Goal: Information Seeking & Learning: Learn about a topic

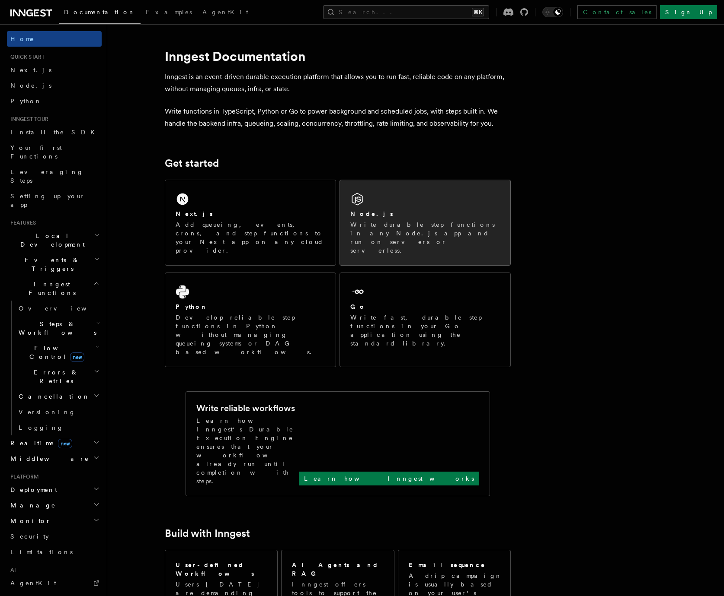
click at [452, 204] on div "Node.js Write durable step functions in any Node.js app and run on servers or s…" at bounding box center [425, 222] width 170 height 85
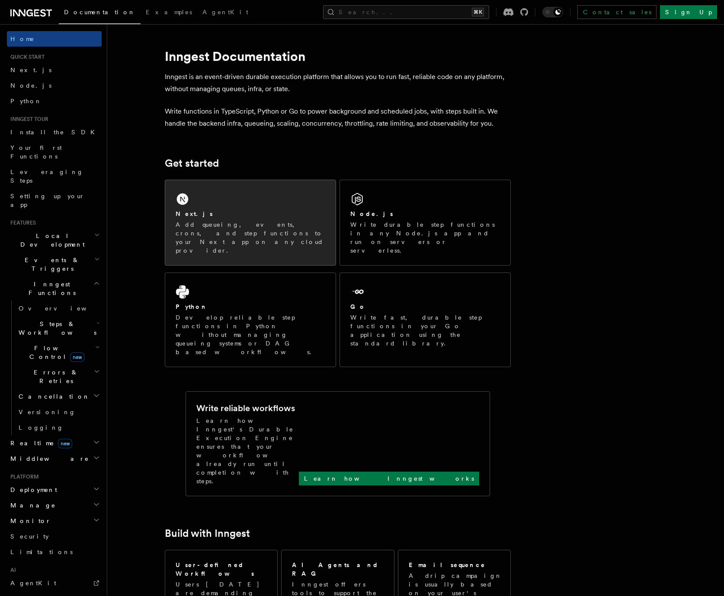
click at [227, 218] on div "Next.js" at bounding box center [250, 214] width 150 height 9
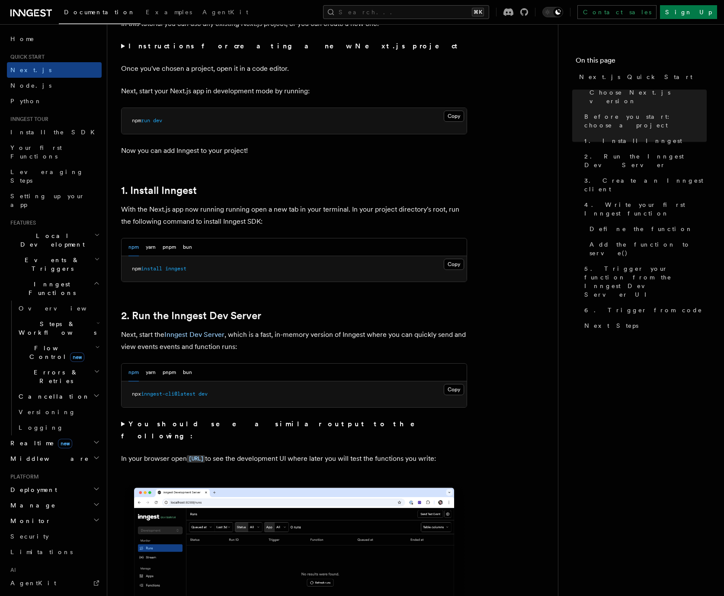
scroll to position [339, 0]
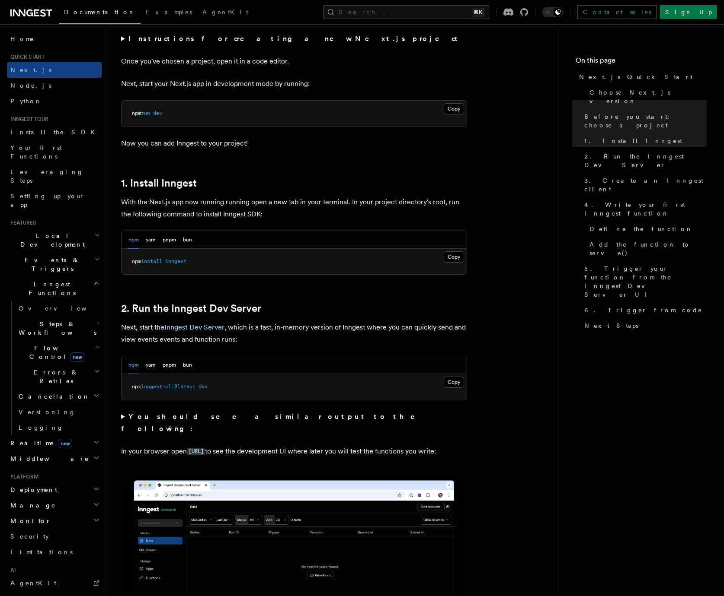
click at [174, 263] on span "inngest" at bounding box center [175, 261] width 21 height 6
click at [230, 262] on pre "npm install inngest" at bounding box center [293, 262] width 345 height 26
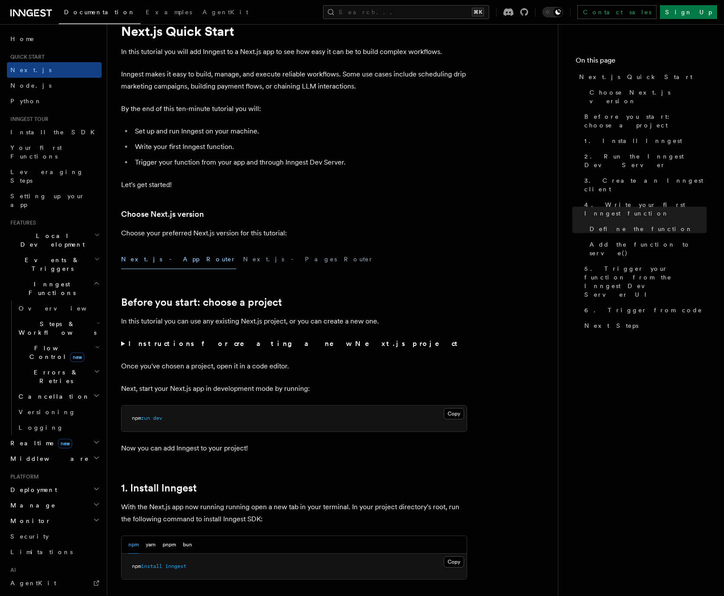
scroll to position [0, 0]
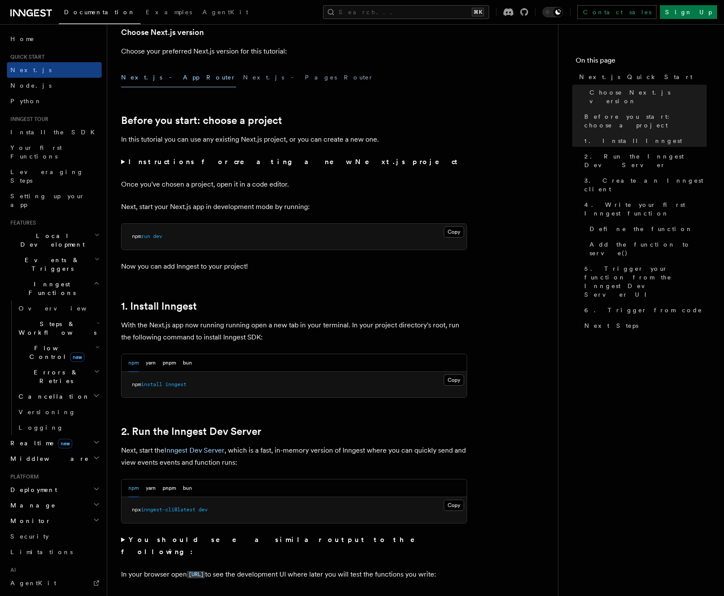
click at [169, 383] on span "inngest" at bounding box center [175, 385] width 21 height 6
copy article "npm install inngest"
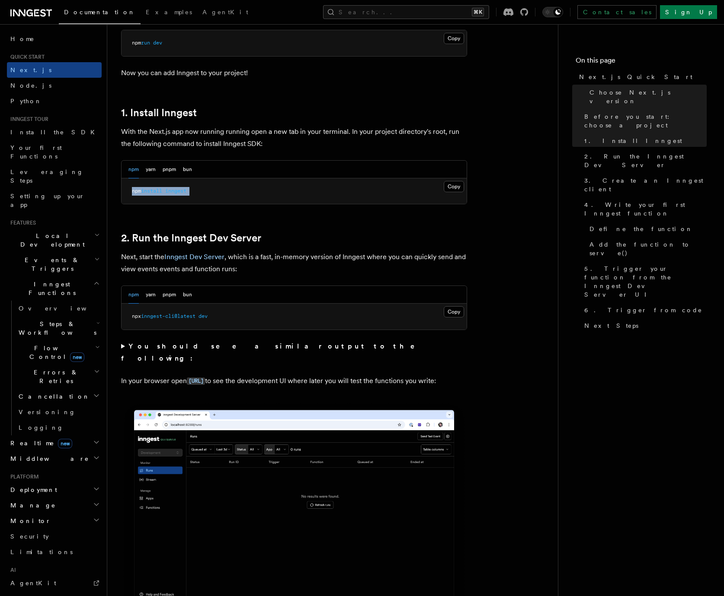
scroll to position [420, 0]
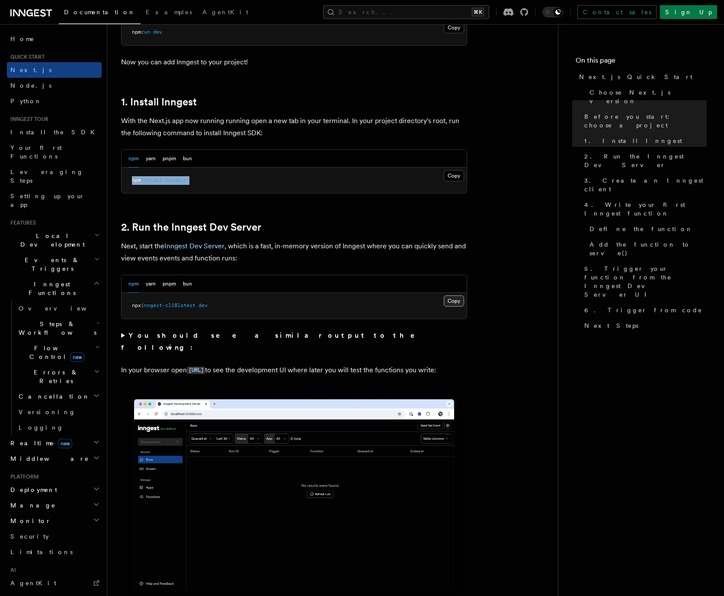
click at [447, 304] on button "Copy Copied" at bounding box center [453, 301] width 20 height 11
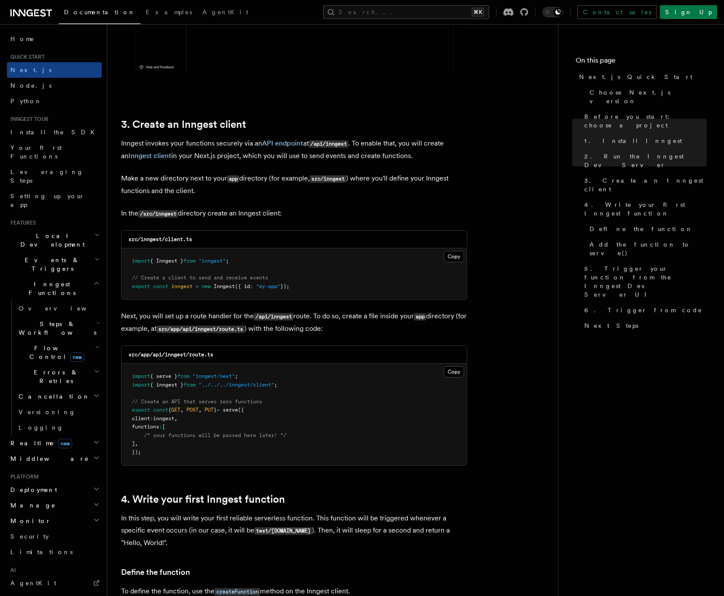
scroll to position [944, 0]
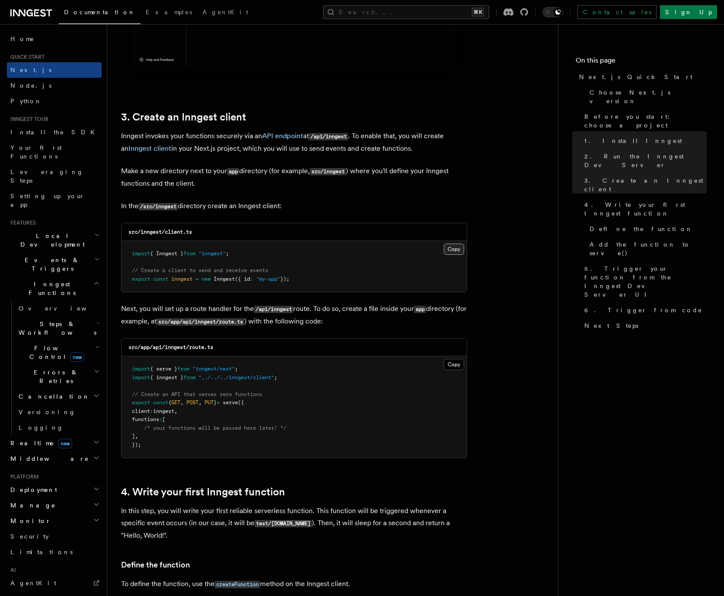
click at [458, 250] on button "Copy Copied" at bounding box center [453, 249] width 20 height 11
click at [447, 363] on button "Copy Copied" at bounding box center [453, 364] width 20 height 11
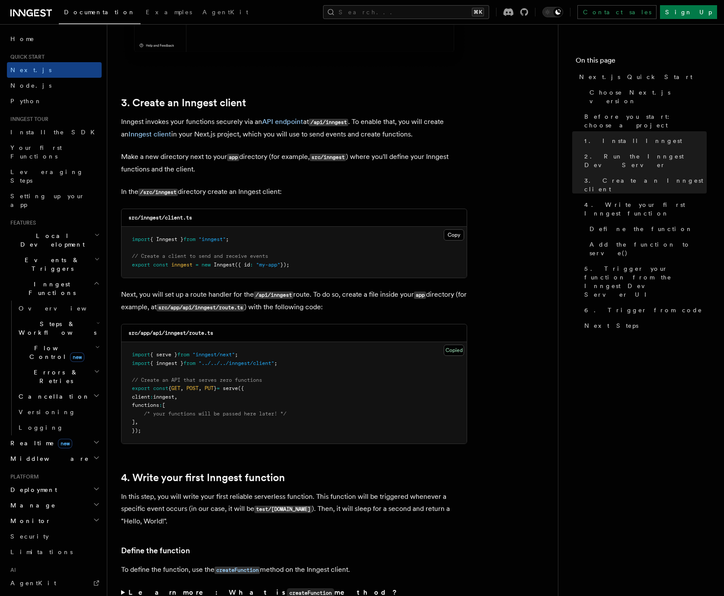
scroll to position [987, 0]
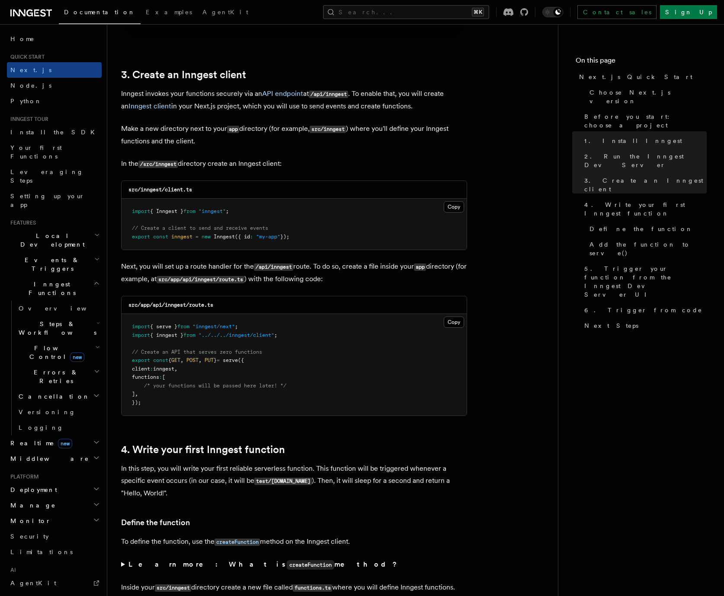
click at [190, 308] on code "src/app/api/inngest/route.ts" at bounding box center [170, 305] width 85 height 6
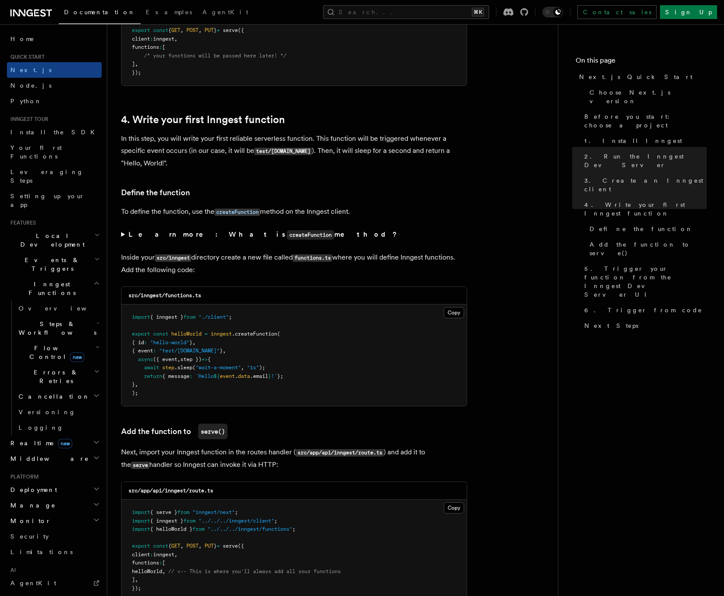
scroll to position [1354, 0]
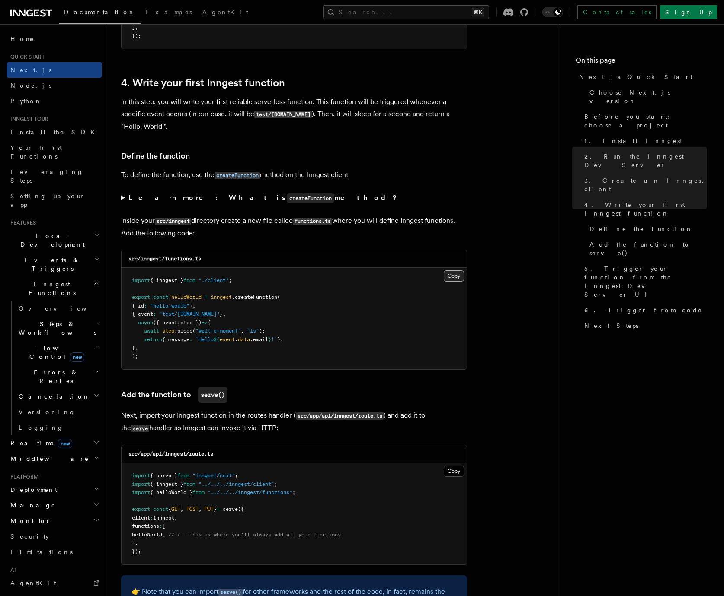
click at [455, 278] on button "Copy Copied" at bounding box center [453, 276] width 20 height 11
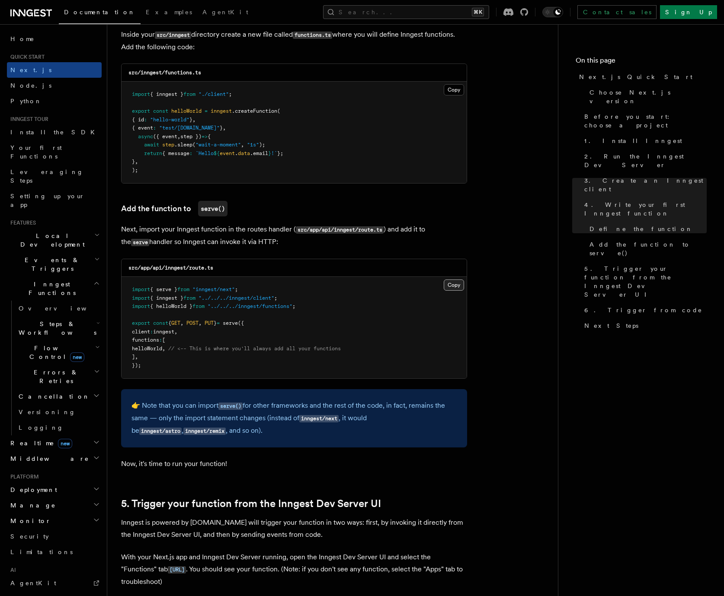
click at [450, 282] on button "Copy Copied" at bounding box center [453, 285] width 20 height 11
click at [450, 283] on button "Copy Copied" at bounding box center [453, 285] width 20 height 11
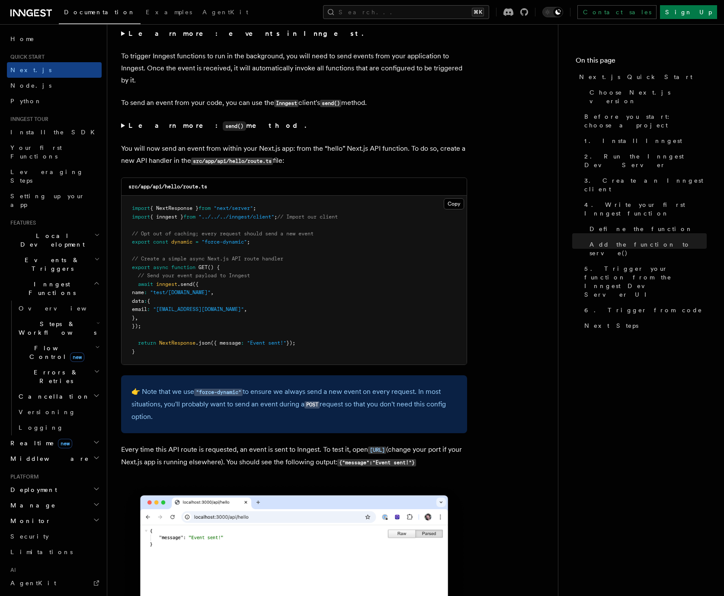
scroll to position [4416, 0]
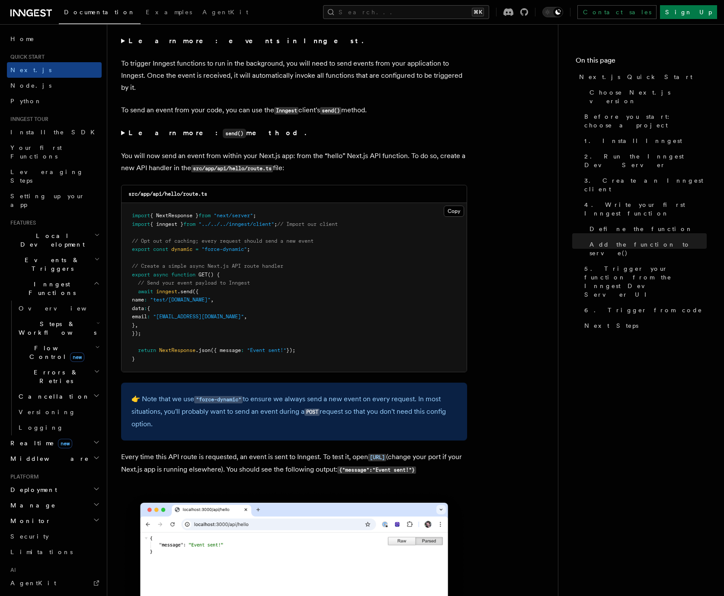
click at [85, 277] on h2 "Inngest Functions" at bounding box center [54, 289] width 95 height 24
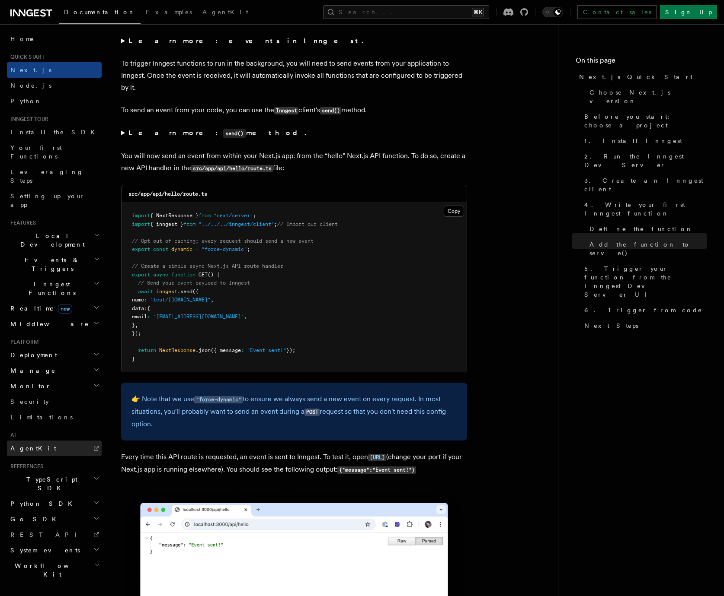
click at [28, 445] on span "AgentKit" at bounding box center [33, 448] width 46 height 7
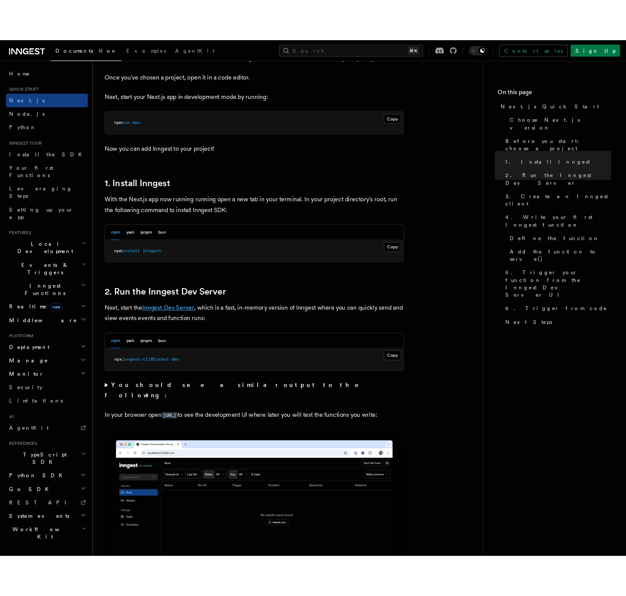
scroll to position [356, 0]
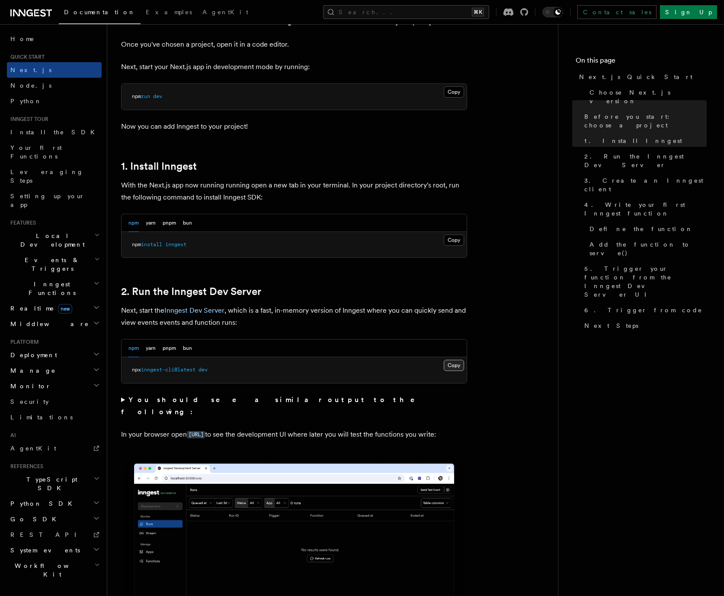
click at [451, 364] on button "Copy Copied" at bounding box center [453, 365] width 20 height 11
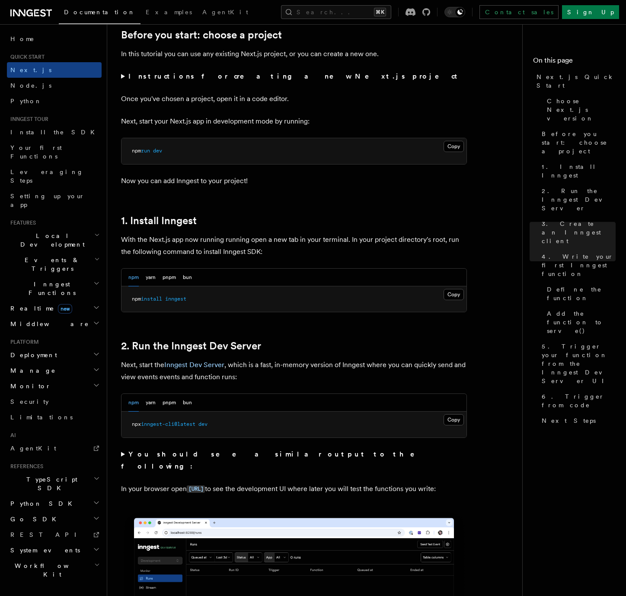
scroll to position [0, 0]
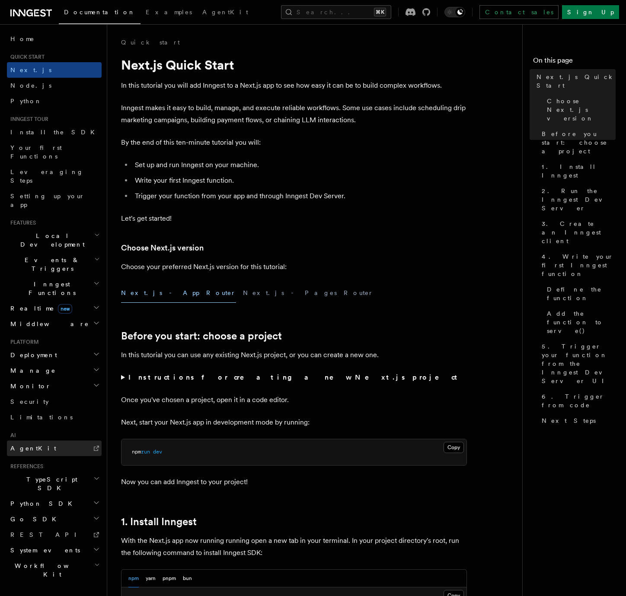
click at [38, 441] on link "AgentKit" at bounding box center [54, 449] width 95 height 16
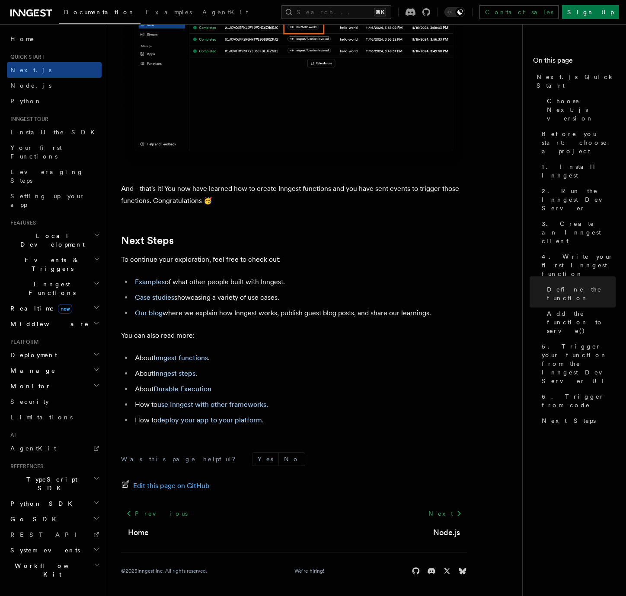
scroll to position [5224, 0]
click at [40, 137] on link "Install the SDK" at bounding box center [54, 132] width 95 height 16
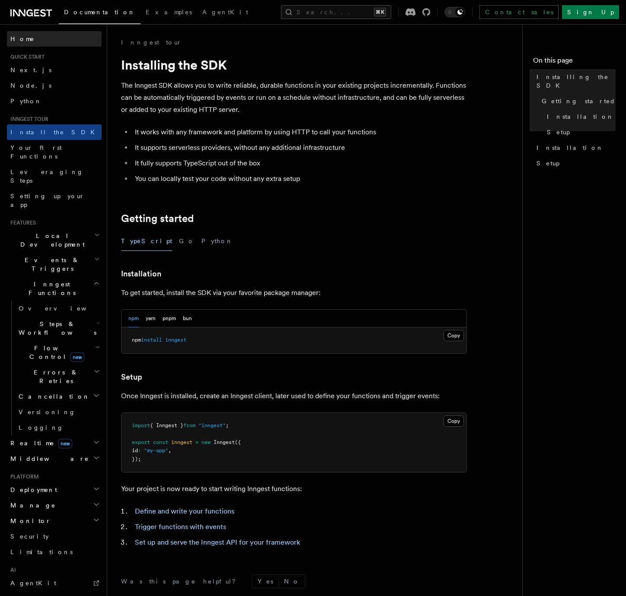
click at [40, 41] on link "Home" at bounding box center [54, 39] width 95 height 16
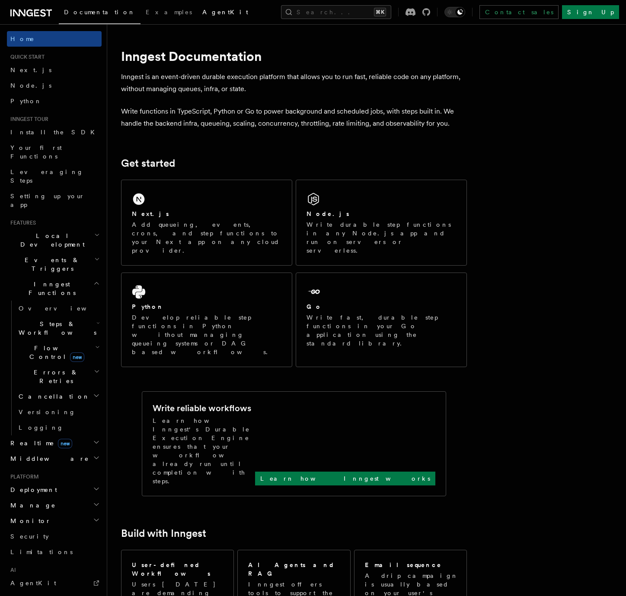
click at [202, 11] on span "AgentKit" at bounding box center [225, 12] width 46 height 7
click at [146, 11] on span "Examples" at bounding box center [169, 12] width 46 height 7
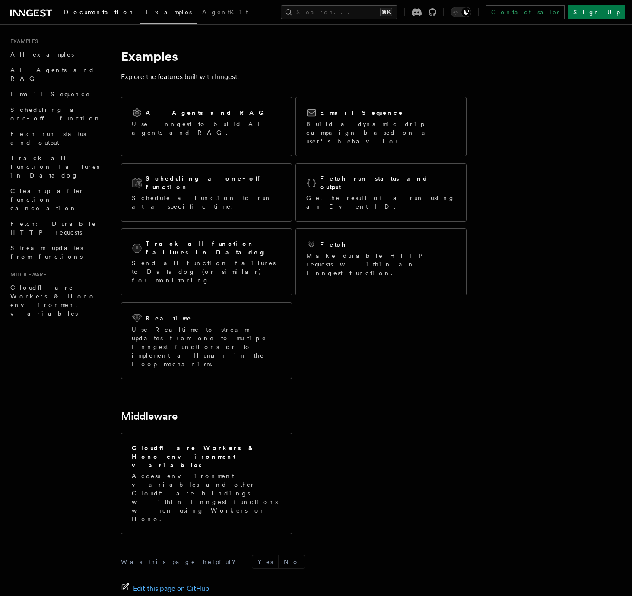
click at [75, 13] on span "Documentation" at bounding box center [99, 12] width 71 height 7
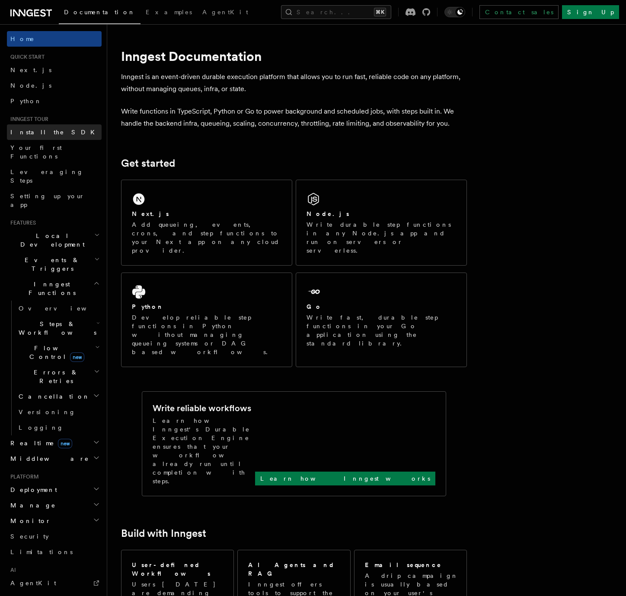
click at [50, 131] on span "Install the SDK" at bounding box center [54, 132] width 89 height 7
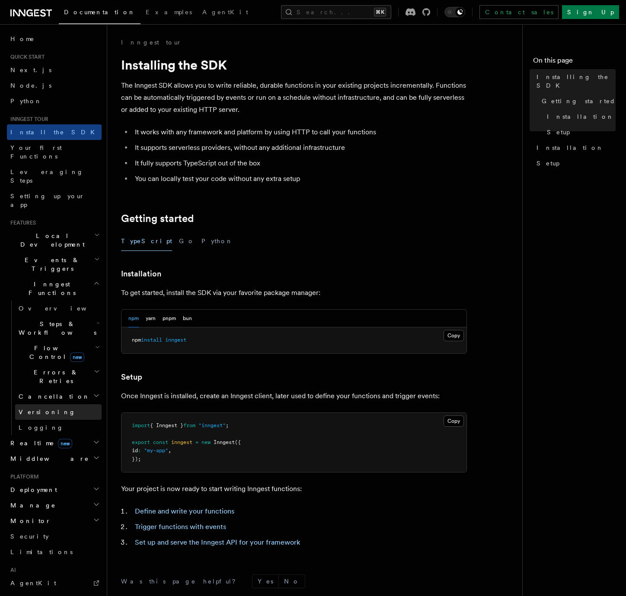
scroll to position [95, 0]
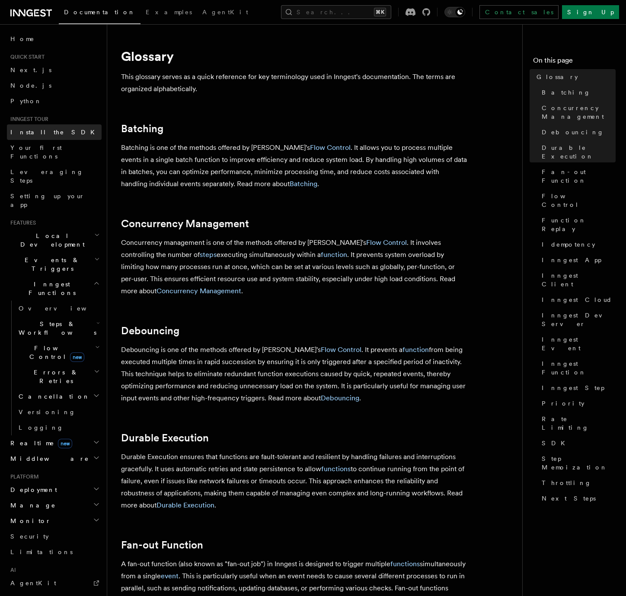
click at [59, 134] on link "Install the SDK" at bounding box center [54, 132] width 95 height 16
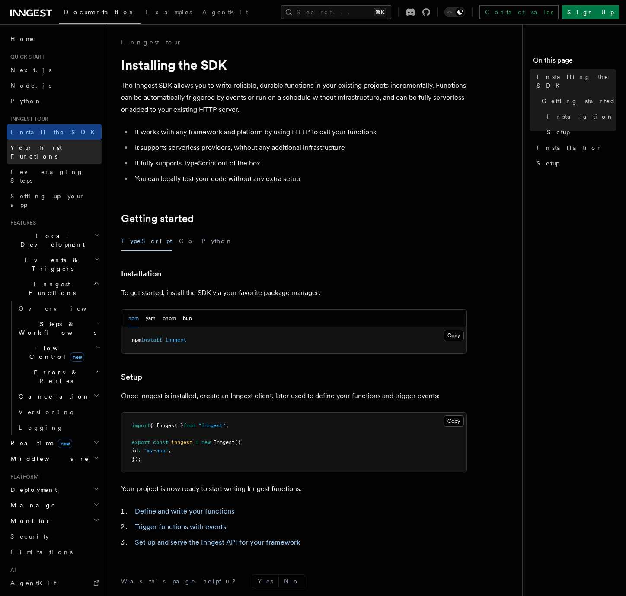
click at [55, 141] on link "Your first Functions" at bounding box center [54, 152] width 95 height 24
